Goal: Transaction & Acquisition: Purchase product/service

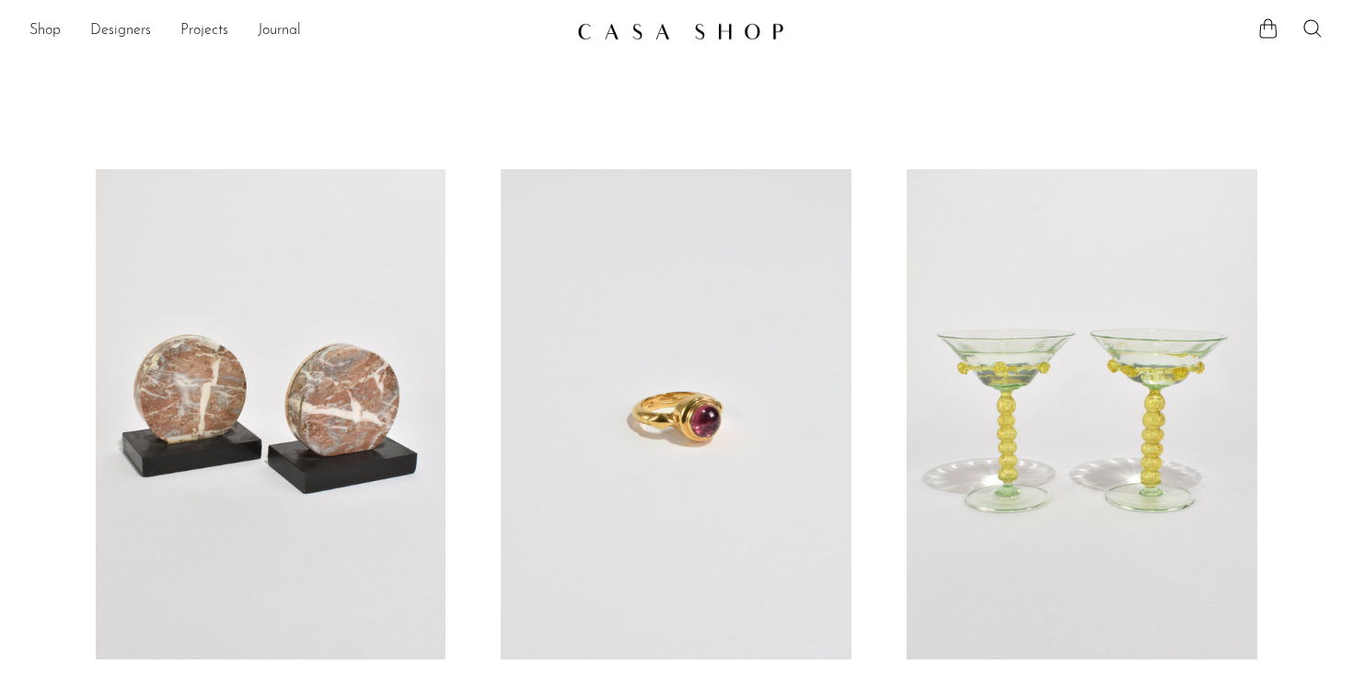
click at [662, 40] on link at bounding box center [676, 31] width 199 height 33
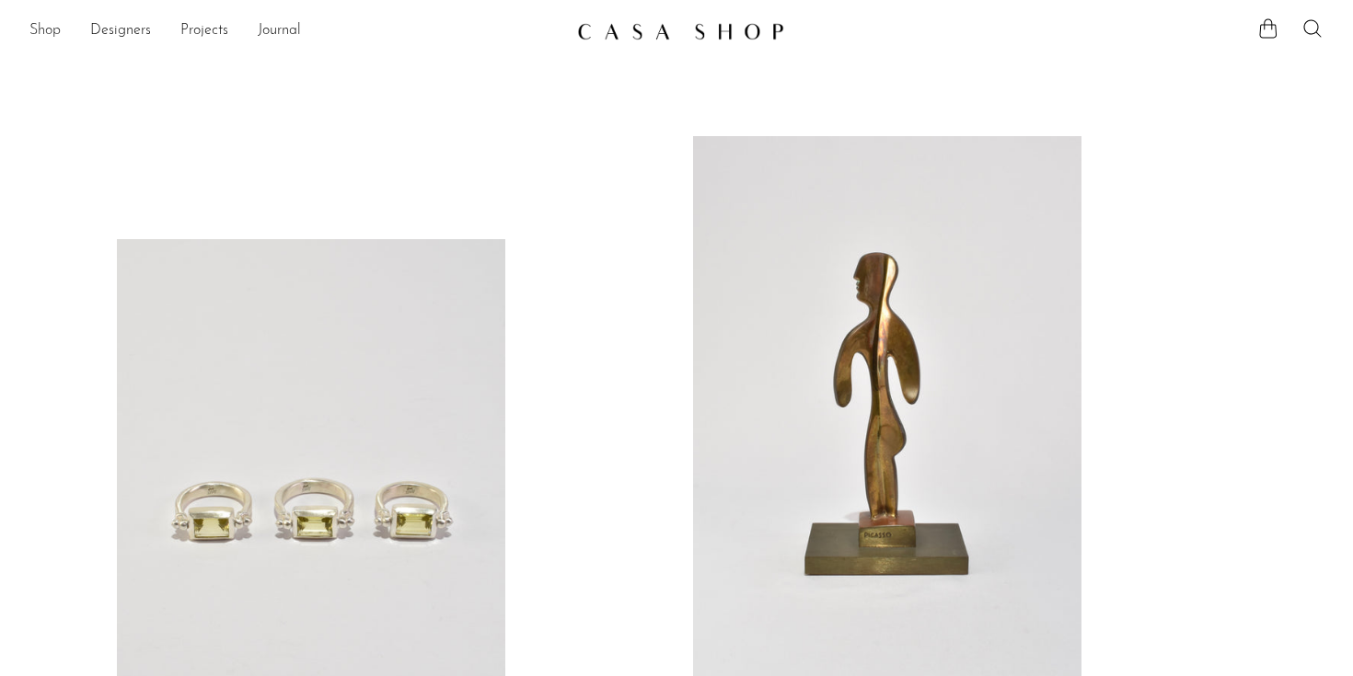
click at [57, 27] on link "Shop" at bounding box center [44, 31] width 31 height 24
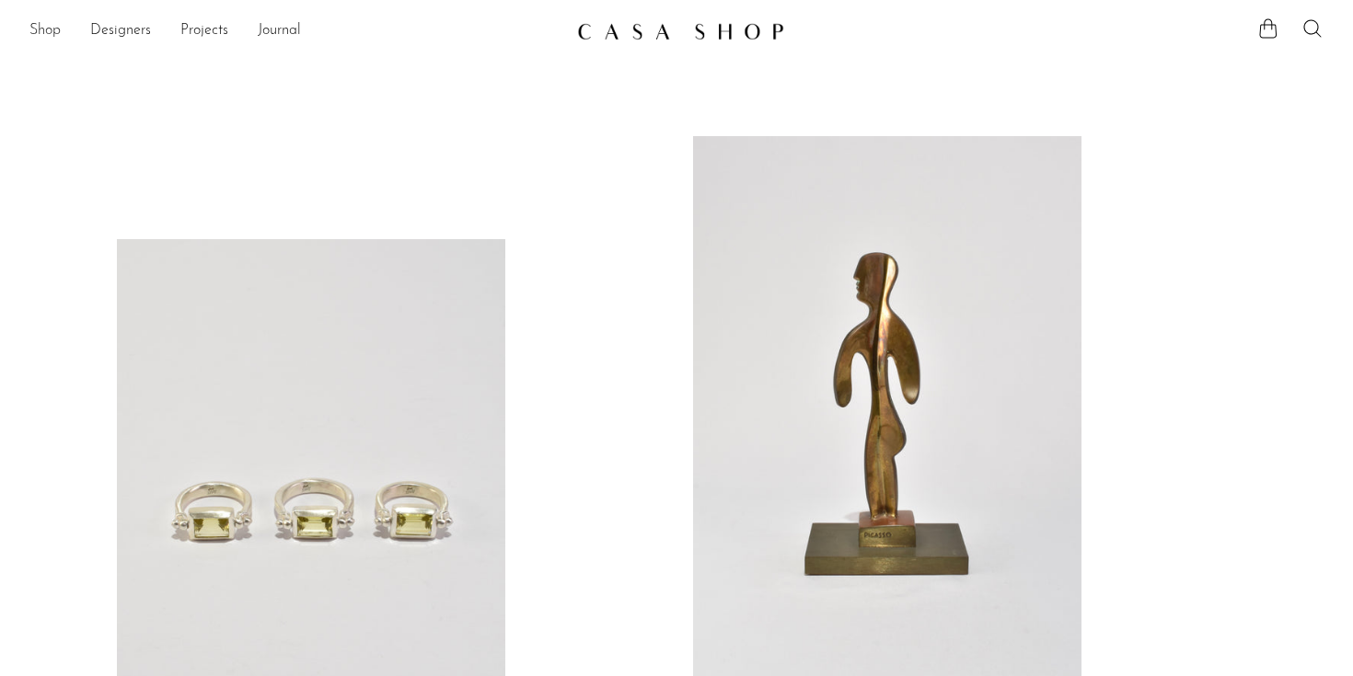
click at [50, 41] on link "Shop" at bounding box center [44, 31] width 31 height 24
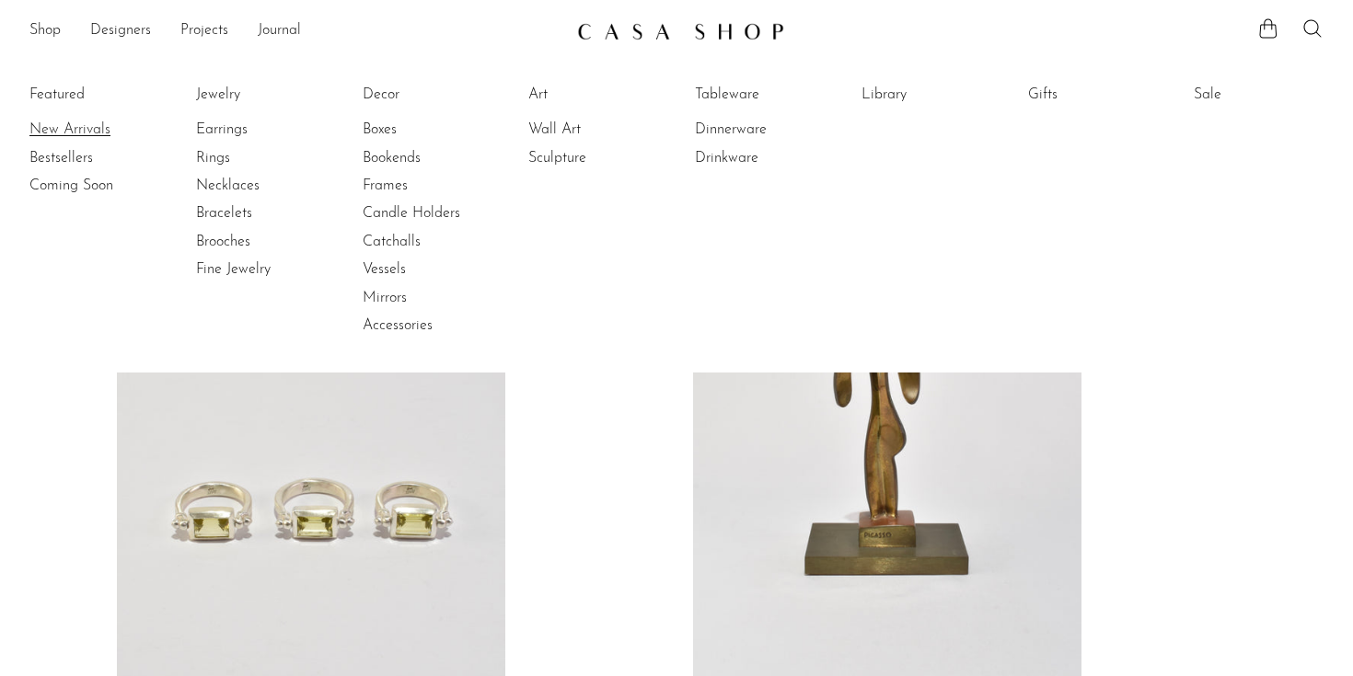
click at [72, 123] on link "New Arrivals" at bounding box center [98, 130] width 138 height 20
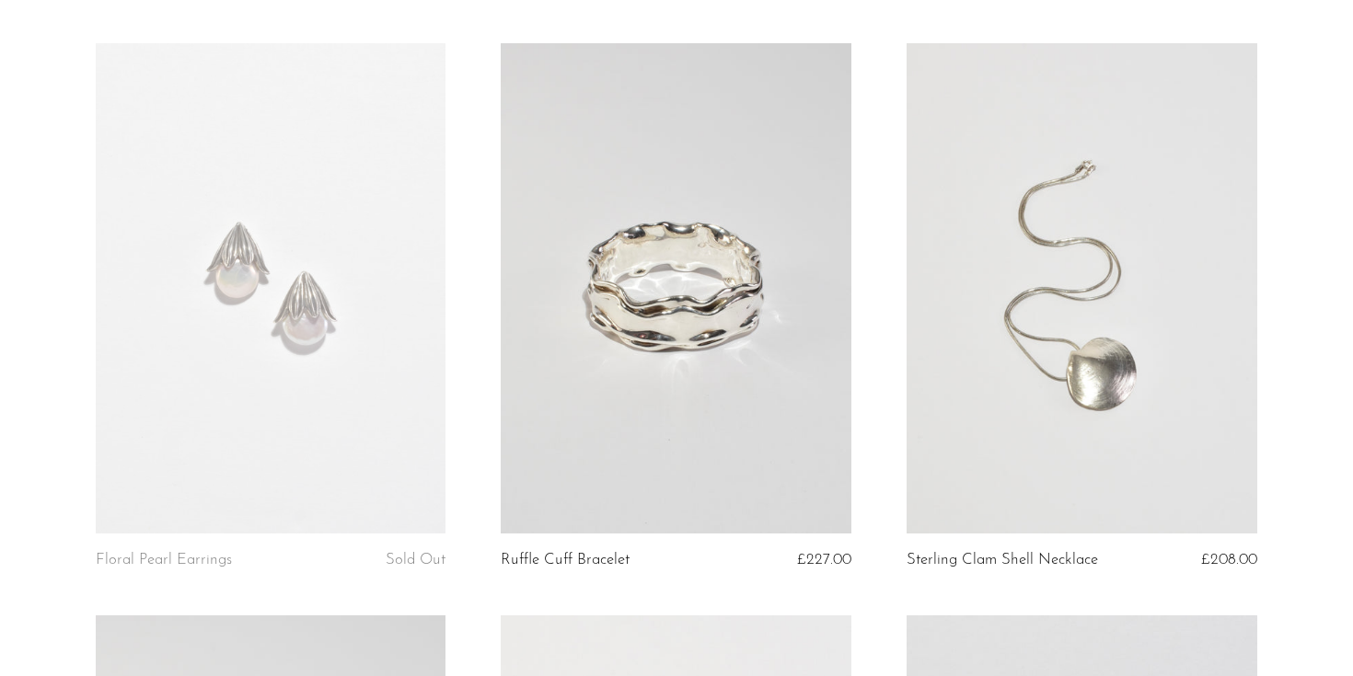
scroll to position [1839, 0]
click at [299, 362] on link at bounding box center [271, 291] width 351 height 490
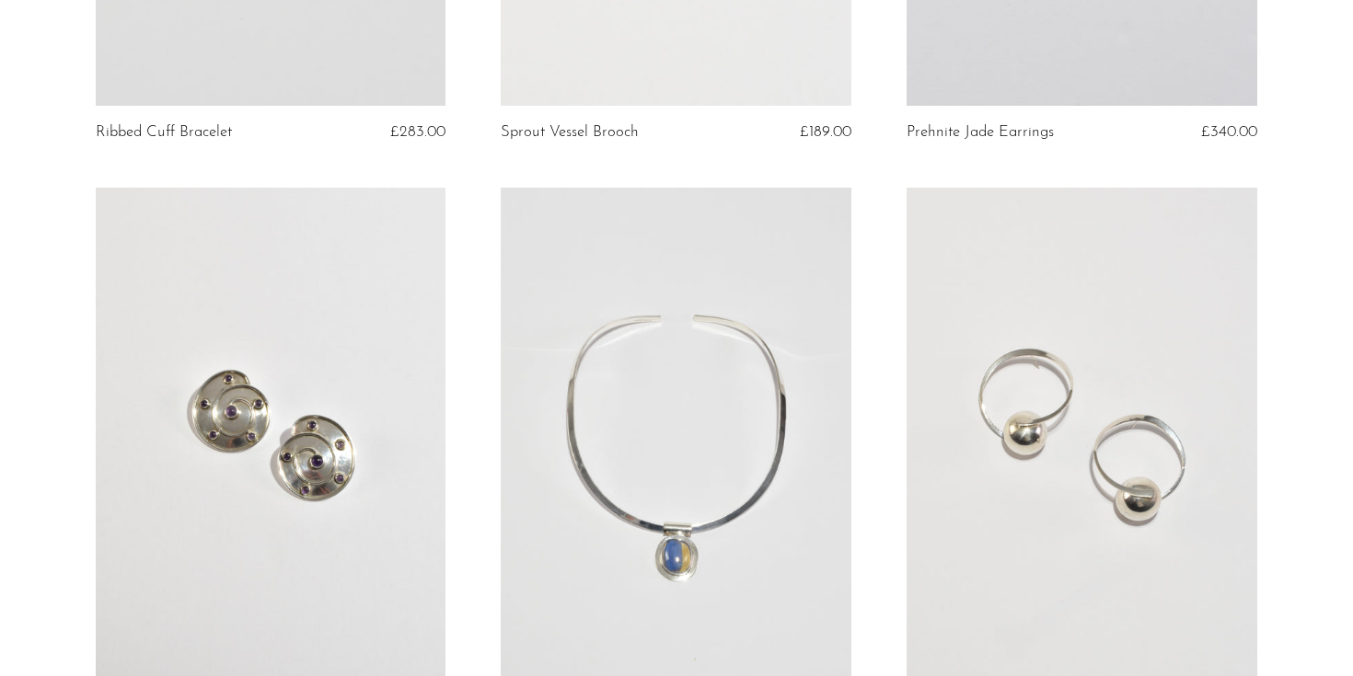
scroll to position [2859, 0]
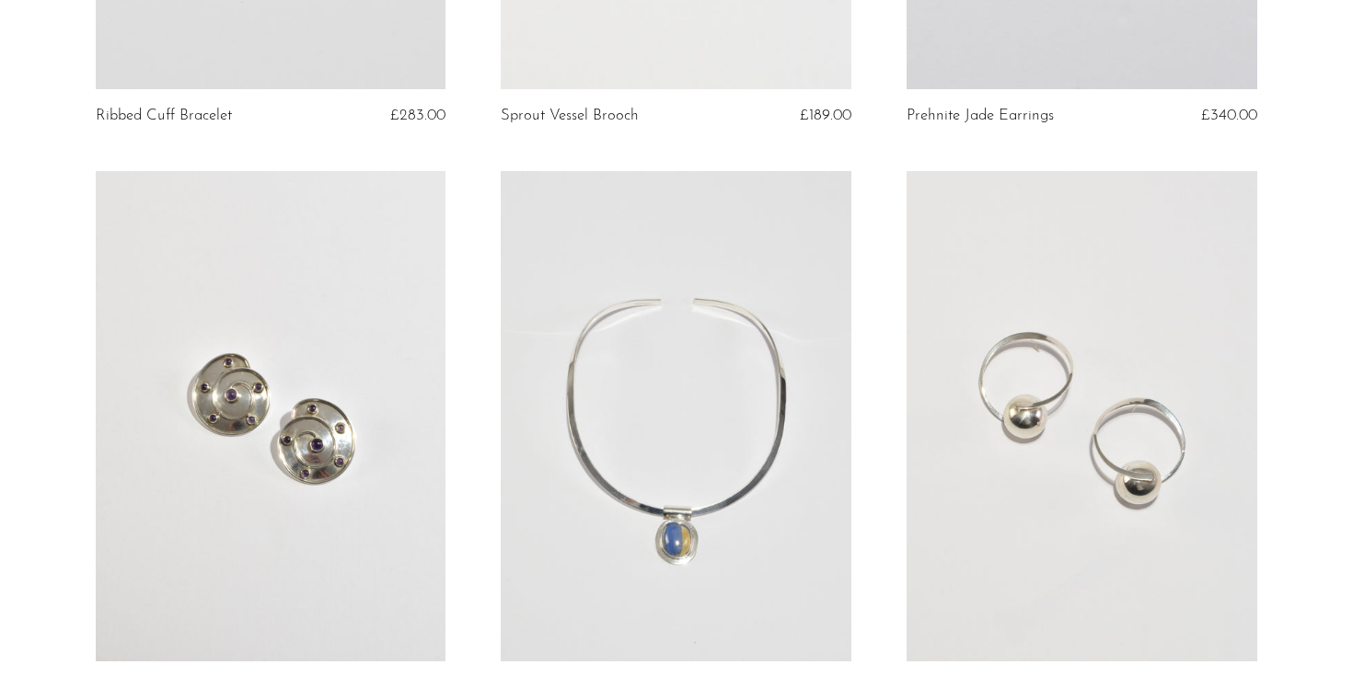
click at [714, 339] on link at bounding box center [676, 416] width 351 height 490
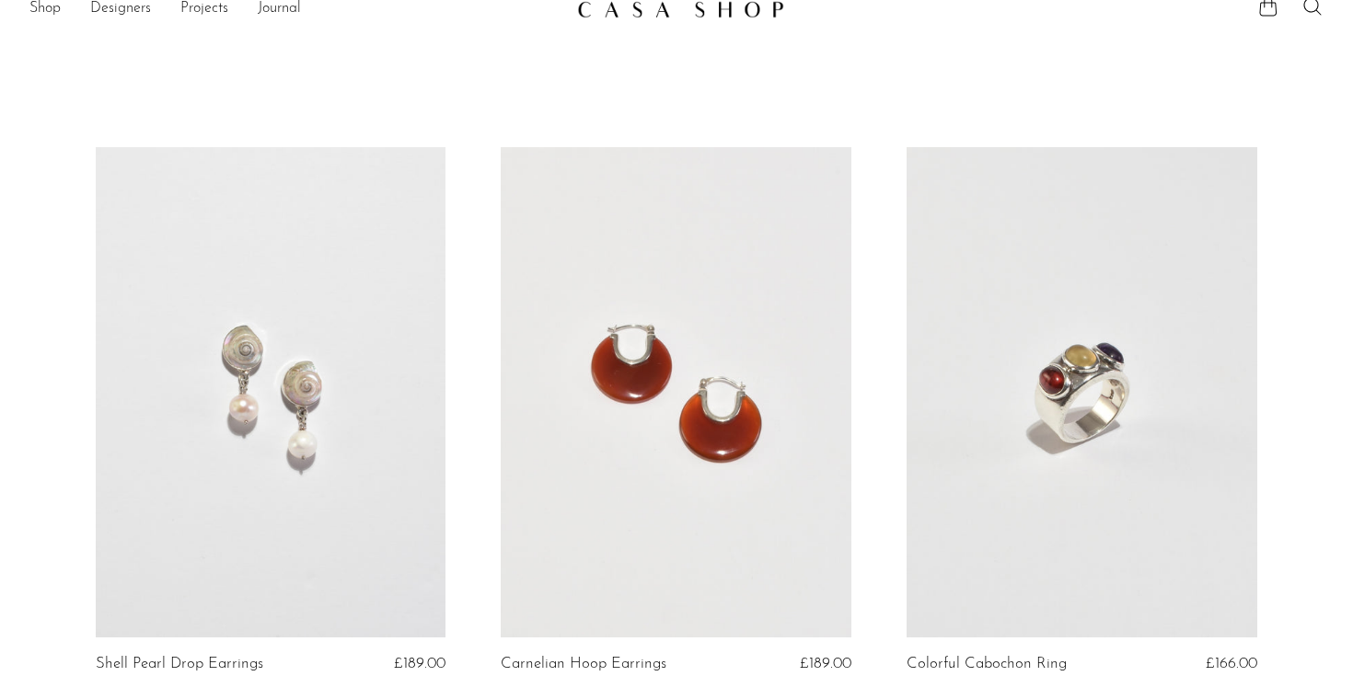
scroll to position [0, 0]
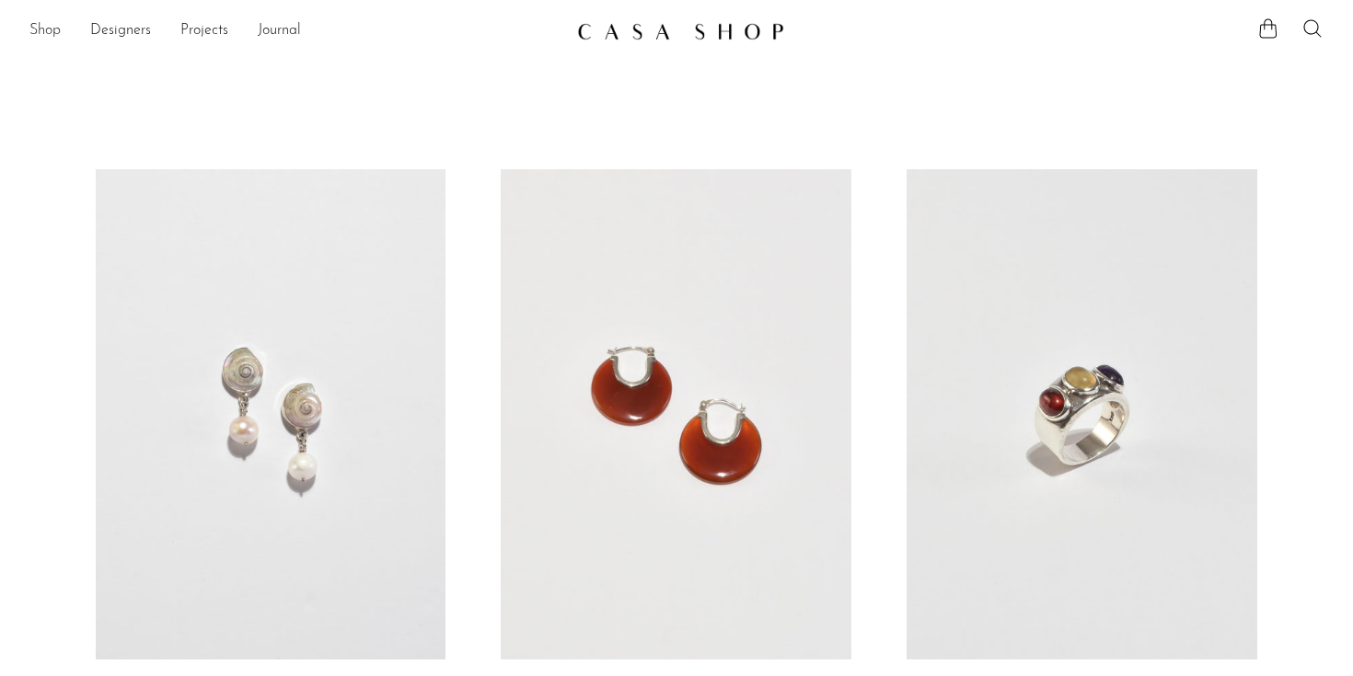
click at [43, 27] on link "Shop" at bounding box center [44, 31] width 31 height 24
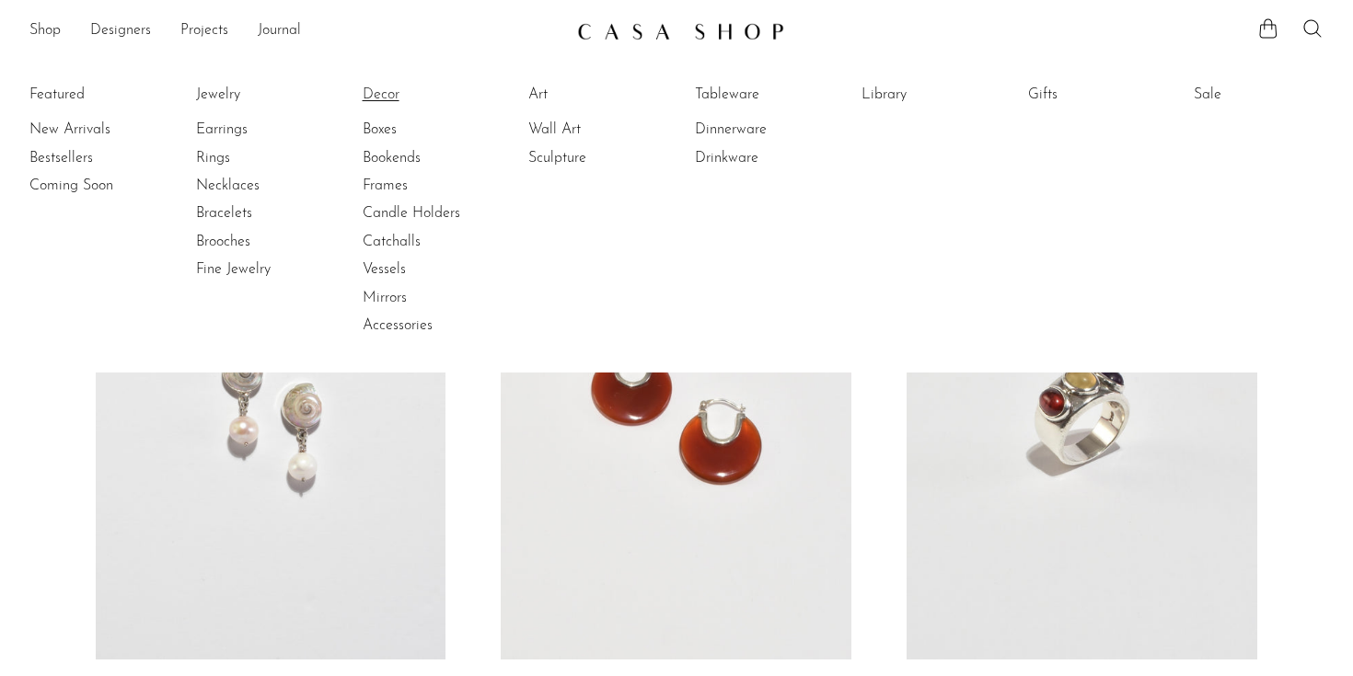
click at [397, 97] on link "Decor" at bounding box center [432, 95] width 138 height 20
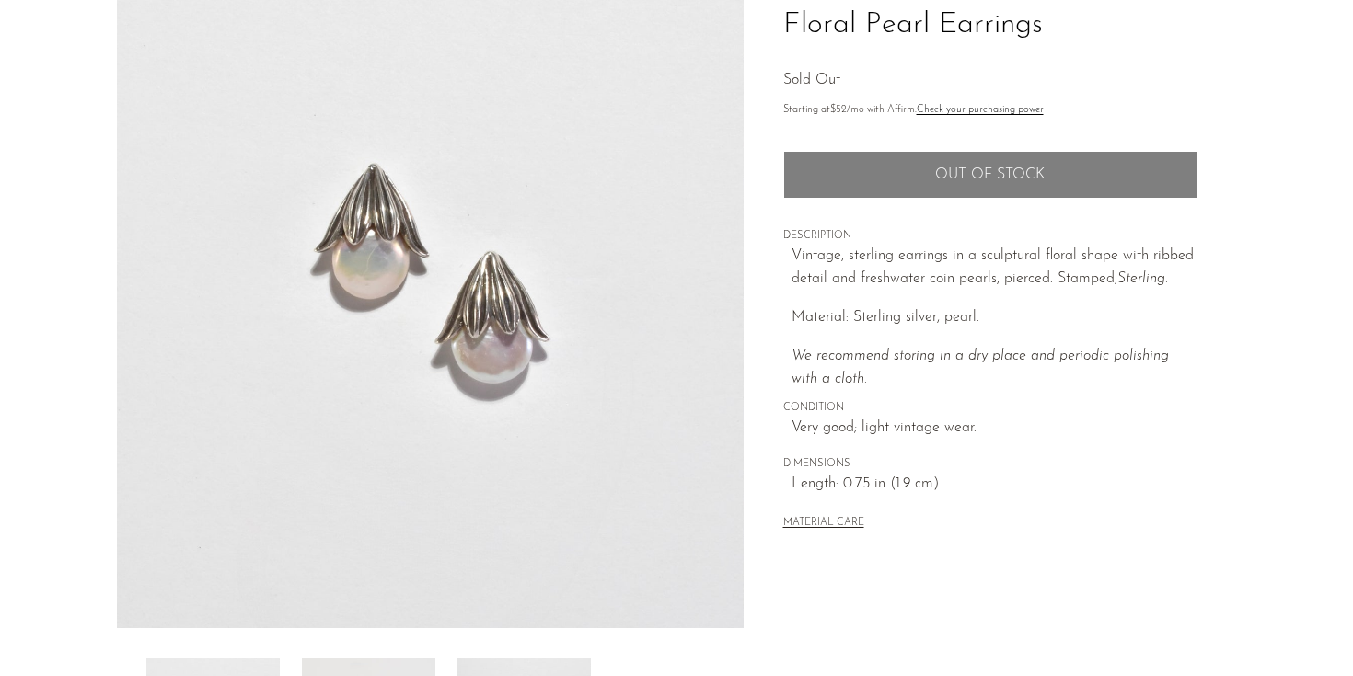
scroll to position [522, 0]
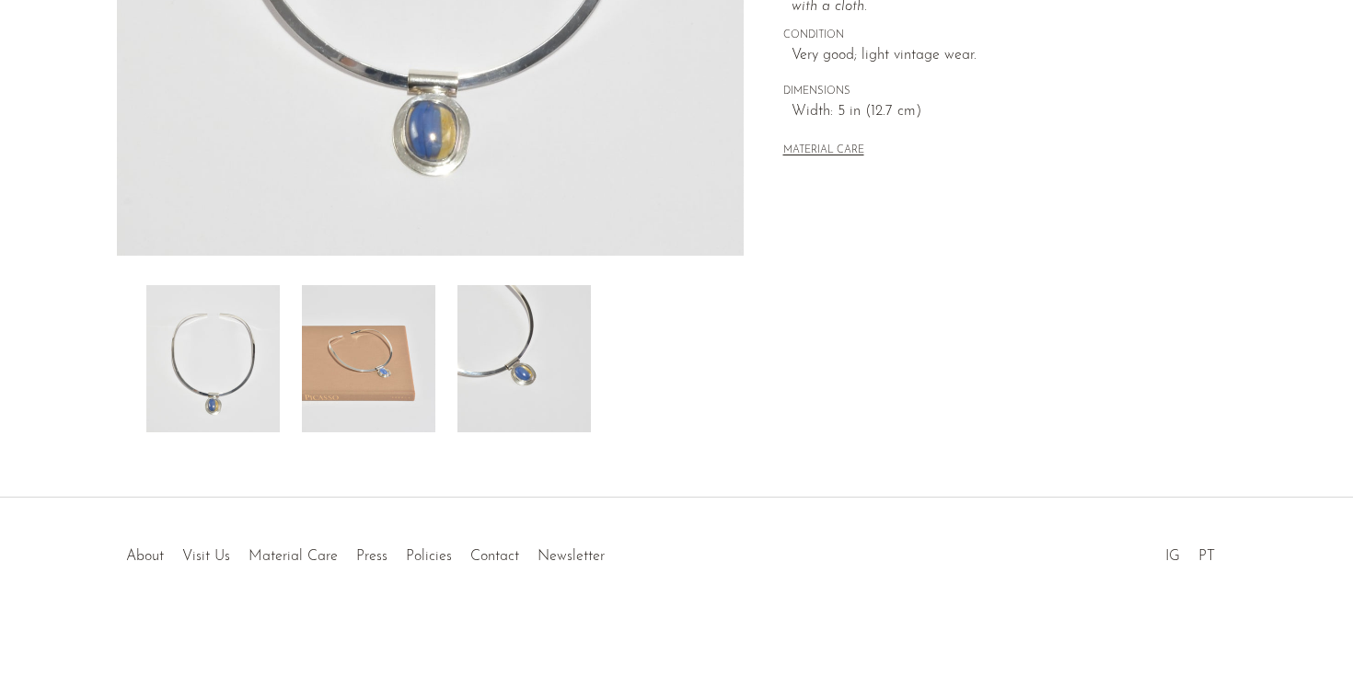
scroll to position [522, 0]
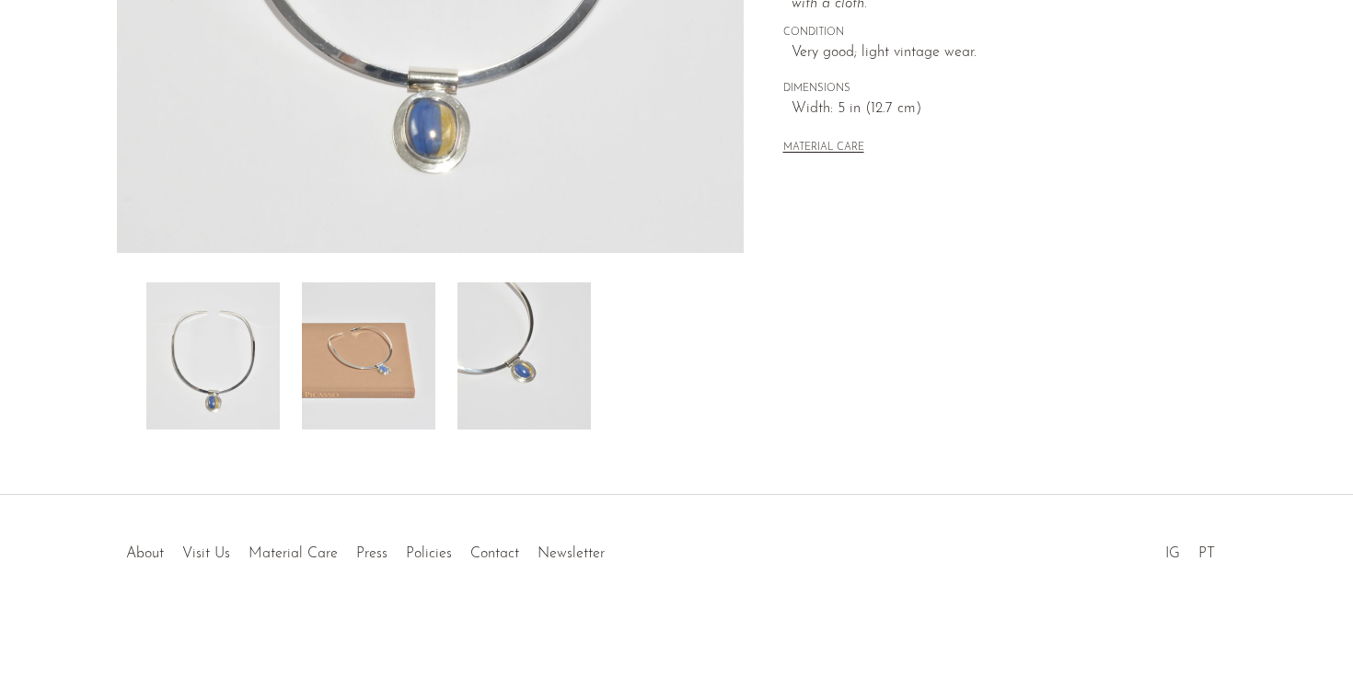
click at [344, 374] on img at bounding box center [368, 356] width 133 height 147
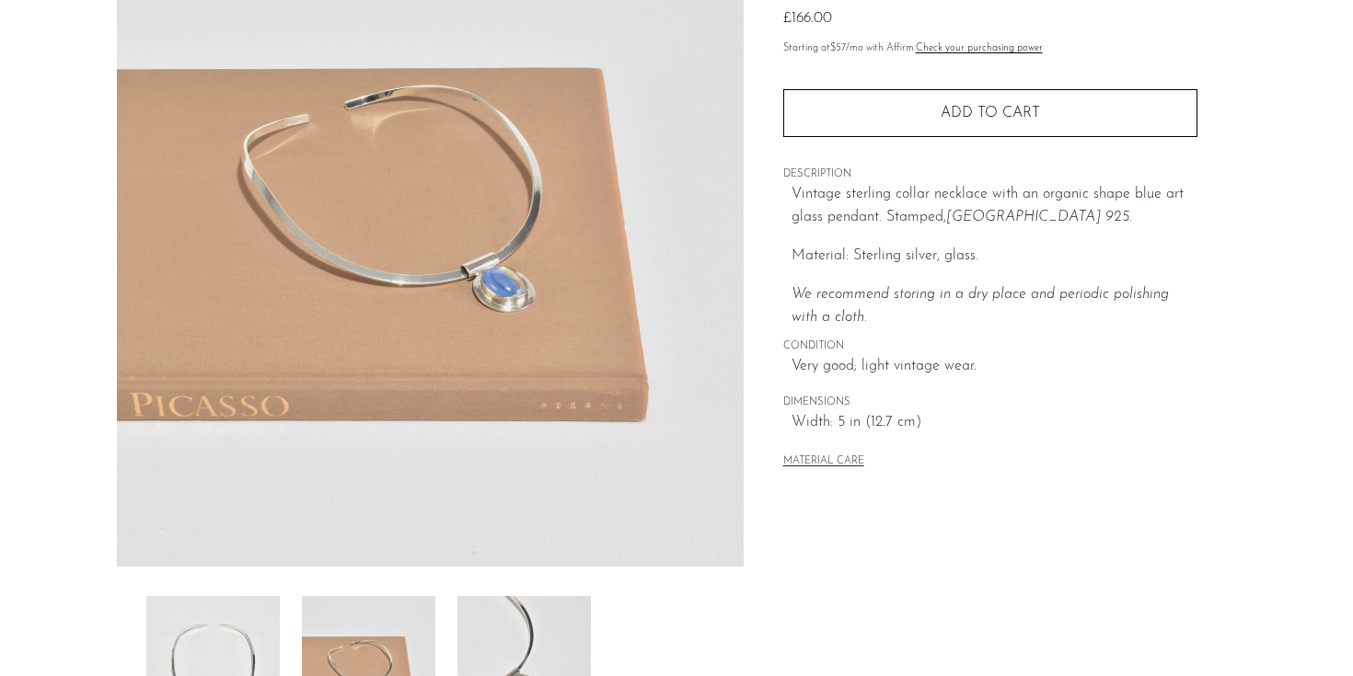
scroll to position [0, 0]
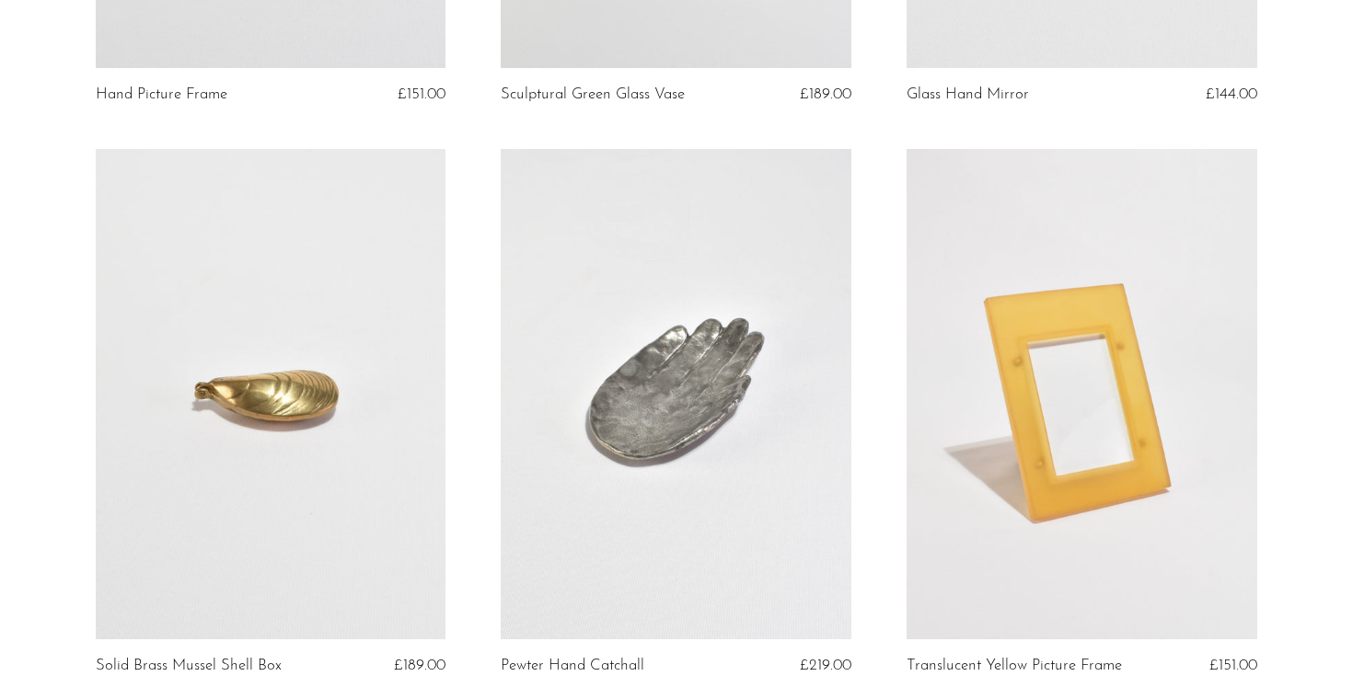
scroll to position [1859, 0]
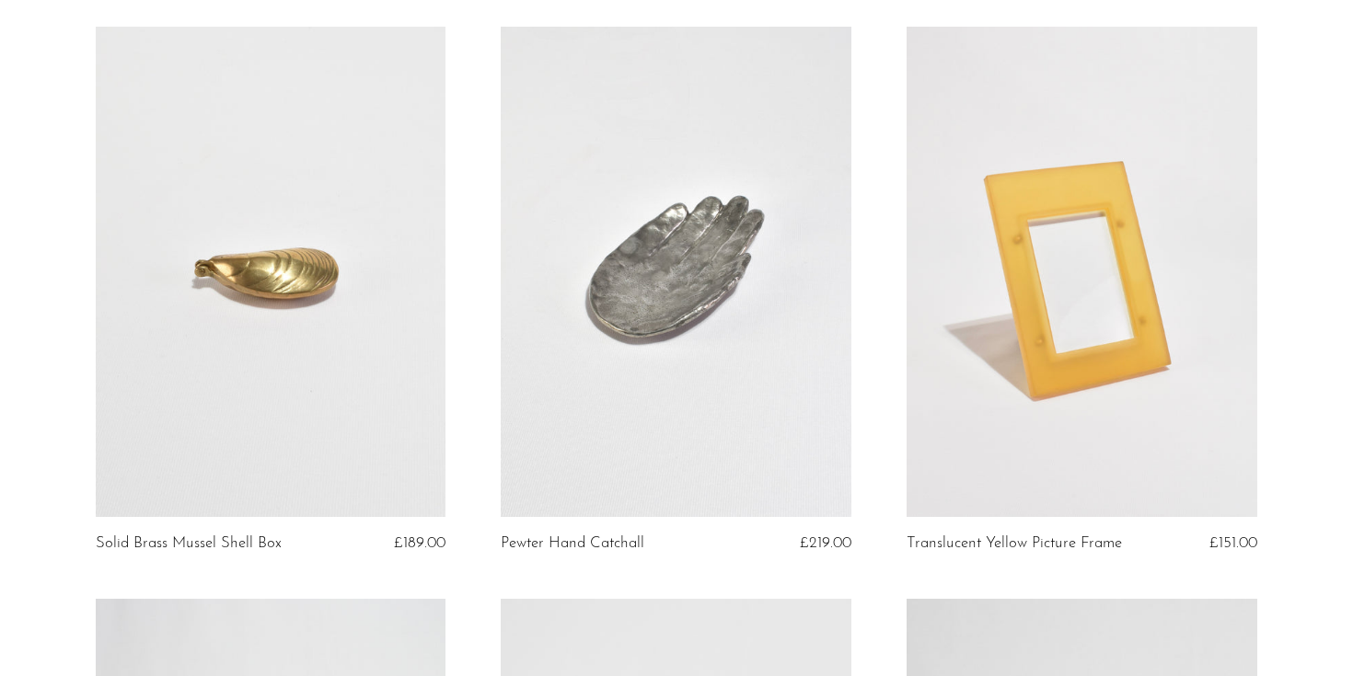
click at [338, 236] on link at bounding box center [271, 272] width 351 height 490
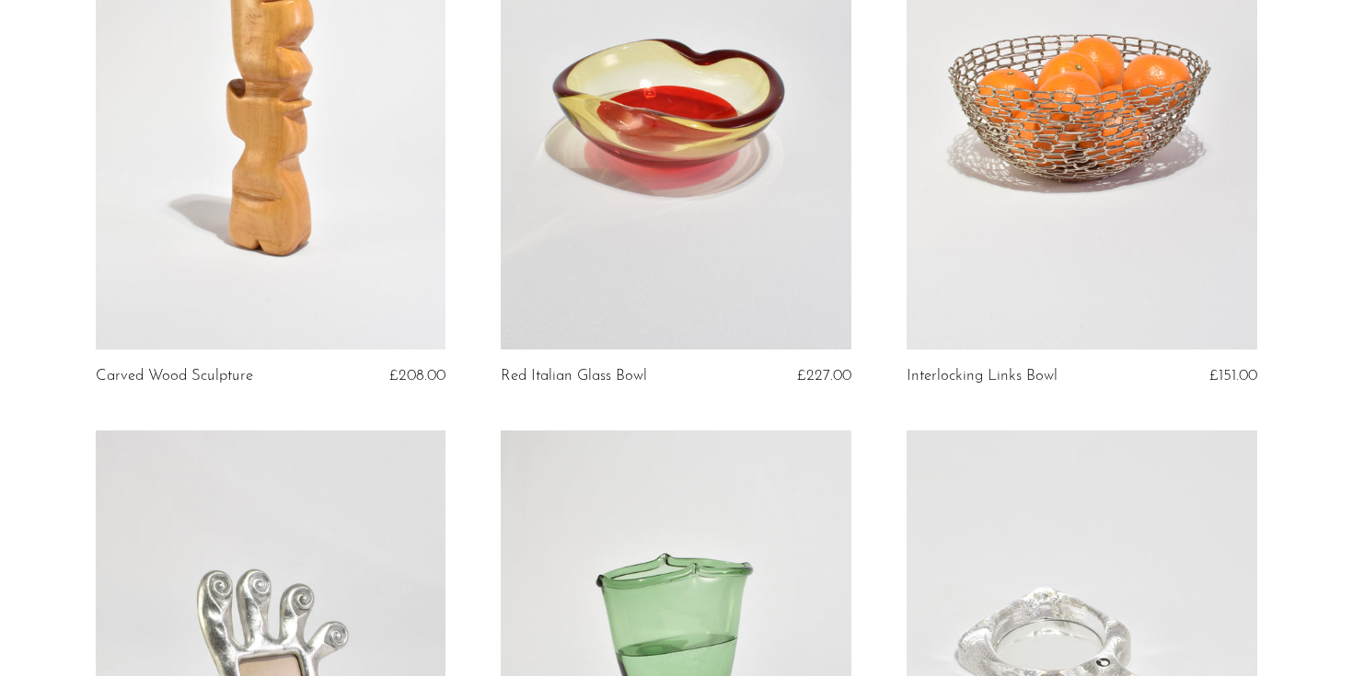
scroll to position [811, 0]
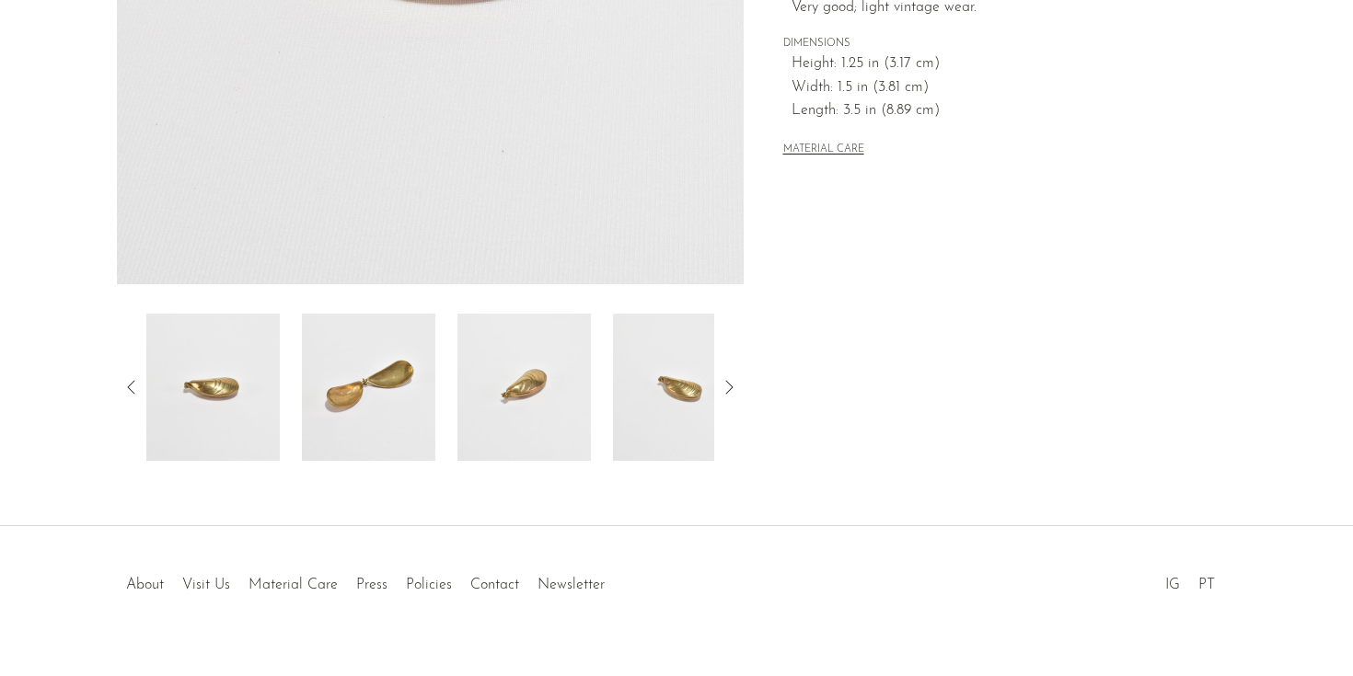
scroll to position [483, 0]
